Goal: Register for event/course

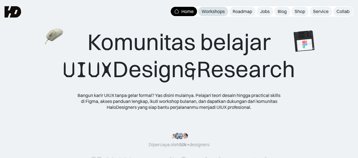
click at [206, 13] on div "Workshops" at bounding box center [212, 11] width 23 height 6
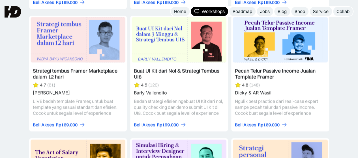
scroll to position [933, 0]
click at [84, 76] on link at bounding box center [78, 74] width 98 height 116
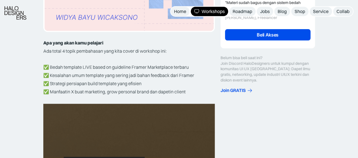
scroll to position [167, 0]
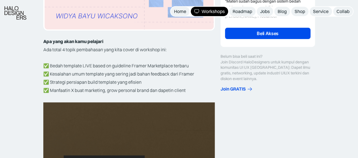
click at [249, 35] on link "Beli Akses" at bounding box center [267, 33] width 85 height 11
